Goal: Task Accomplishment & Management: Use online tool/utility

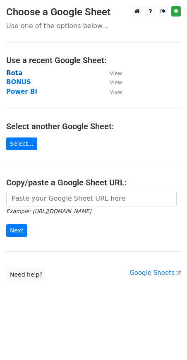
click at [16, 74] on strong "Rota" at bounding box center [14, 72] width 16 height 7
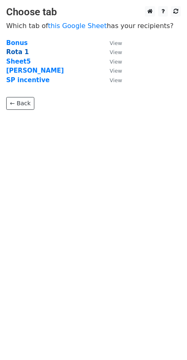
click at [19, 52] on strong "Rota 1" at bounding box center [17, 51] width 23 height 7
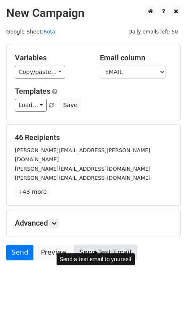
click at [103, 245] on link "Send Test Email" at bounding box center [105, 253] width 63 height 16
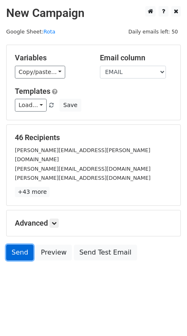
click at [24, 245] on link "Send" at bounding box center [19, 253] width 27 height 16
